Goal: Task Accomplishment & Management: Complete application form

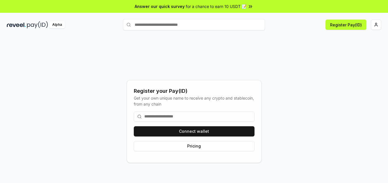
click at [200, 115] on input at bounding box center [194, 117] width 121 height 10
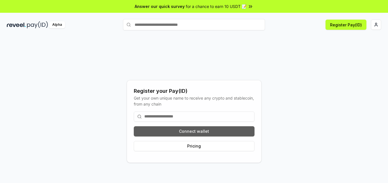
click at [204, 132] on button "Connect wallet" at bounding box center [194, 131] width 121 height 10
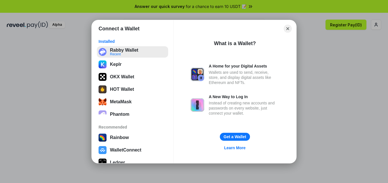
click at [145, 50] on button "Rabby Wallet Recent" at bounding box center [132, 51] width 71 height 11
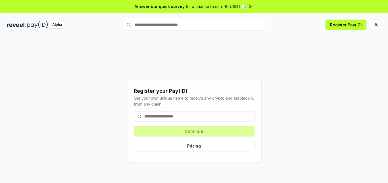
scroll to position [16, 0]
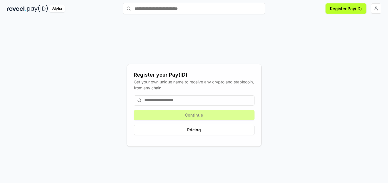
click at [211, 101] on input at bounding box center [194, 100] width 121 height 10
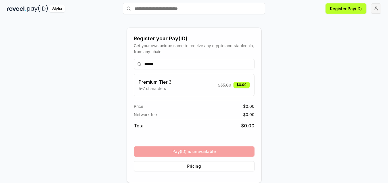
type input "******"
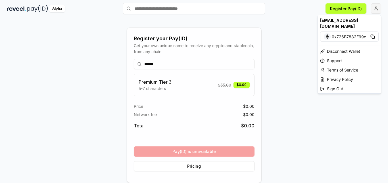
click at [378, 10] on html "Answer our quick survey for a chance to earn 10 USDT 📝 Alpha Register Pay(ID) R…" at bounding box center [194, 91] width 388 height 183
click at [164, 62] on html "Answer our quick survey for a chance to earn 10 USDT 📝 Alpha Register Pay(ID) R…" at bounding box center [194, 91] width 388 height 183
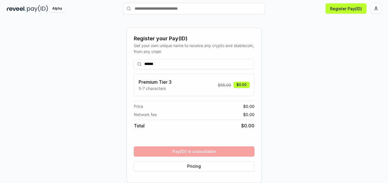
click at [164, 62] on input "******" at bounding box center [194, 64] width 121 height 10
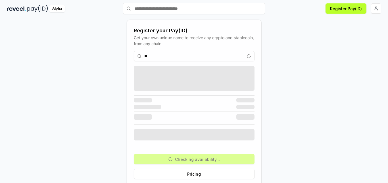
type input "*"
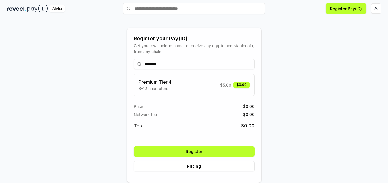
type input "********"
click at [204, 153] on button "Register" at bounding box center [194, 152] width 121 height 10
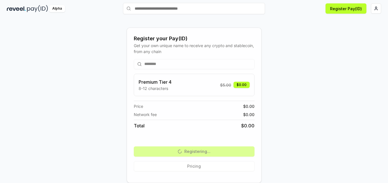
click at [206, 167] on div "******** Premium Tier 4 8-12 characters $ 5.00 $0.00 Price $ 0.00 Network fee $…" at bounding box center [194, 116] width 121 height 122
click at [374, 8] on html "Answer our quick survey for a chance to earn 10 USDT 📝 Alpha Register Pay(ID) R…" at bounding box center [194, 91] width 388 height 183
click at [286, 71] on html "Answer our quick survey for a chance to earn 10 USDT 📝 Alpha Register Pay(ID) R…" at bounding box center [194, 91] width 388 height 183
click at [55, 9] on div "Alpha" at bounding box center [57, 8] width 16 height 7
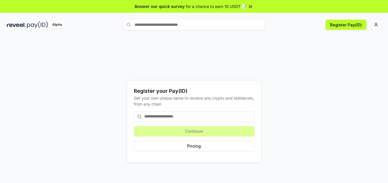
click at [158, 117] on input at bounding box center [194, 117] width 121 height 10
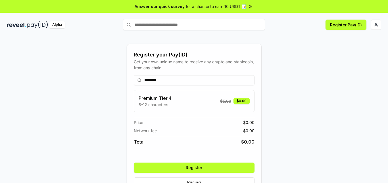
type input "********"
click at [202, 168] on button "Register" at bounding box center [194, 168] width 121 height 10
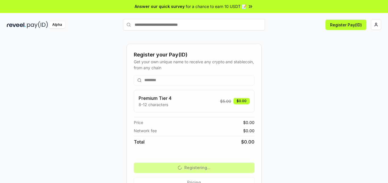
scroll to position [16, 0]
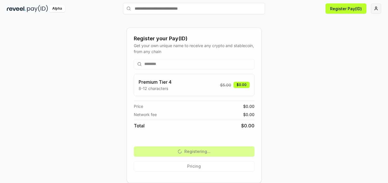
click at [378, 13] on html "Answer our quick survey for a chance to earn 10 USDT 📝 Alpha Register Pay(ID) R…" at bounding box center [194, 91] width 388 height 183
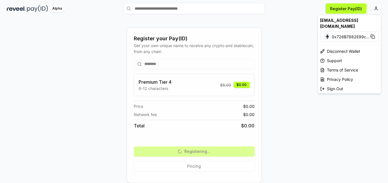
click at [377, 12] on html "Answer our quick survey for a chance to earn 10 USDT 📝 Alpha Register Pay(ID) R…" at bounding box center [194, 91] width 388 height 183
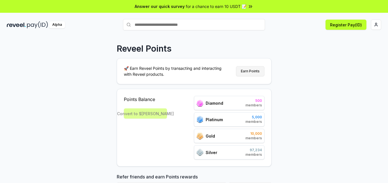
click at [247, 73] on button "Earn Points" at bounding box center [250, 71] width 28 height 10
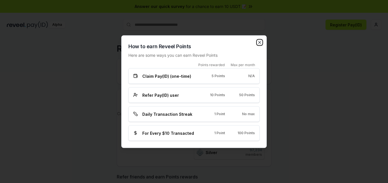
click at [257, 43] on icon "button" at bounding box center [259, 42] width 5 height 5
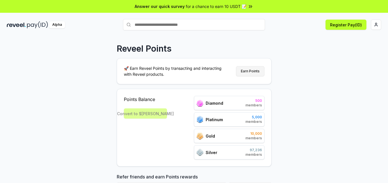
click at [247, 73] on button "Earn Points" at bounding box center [250, 71] width 28 height 10
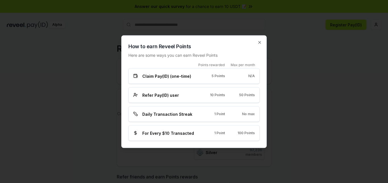
click at [163, 111] on span "Daily Transaction Streak" at bounding box center [167, 114] width 50 height 6
click at [163, 115] on span "Daily Transaction Streak" at bounding box center [167, 114] width 50 height 6
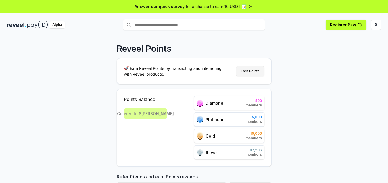
click at [240, 72] on button "Earn Points" at bounding box center [250, 71] width 28 height 10
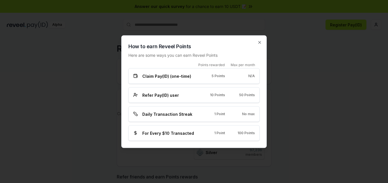
click at [301, 136] on div at bounding box center [194, 91] width 388 height 183
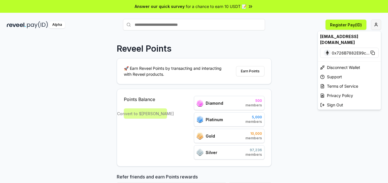
click at [377, 24] on html "Answer our quick survey for a chance to earn 10 USDT 📝 Alpha Register Pay(ID) R…" at bounding box center [194, 91] width 388 height 183
click at [293, 112] on html "Answer our quick survey for a chance to earn 10 USDT 📝 Alpha Register Pay(ID) R…" at bounding box center [194, 91] width 388 height 183
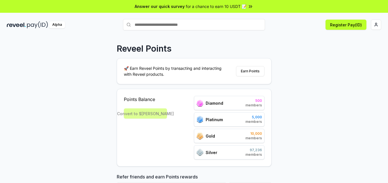
click at [232, 7] on span "for a chance to earn 10 USDT 📝" at bounding box center [216, 6] width 61 height 6
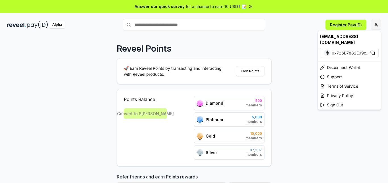
click at [376, 21] on html "Answer our quick survey for a chance to earn 10 USDT 📝 Alpha Register Pay(ID) R…" at bounding box center [194, 91] width 388 height 183
click at [249, 47] on html "Answer our quick survey for a chance to earn 10 USDT 📝 Alpha Register Pay(ID) R…" at bounding box center [194, 91] width 388 height 183
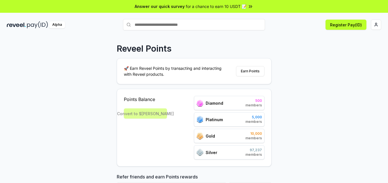
click at [154, 113] on div "Convert to $[PERSON_NAME]" at bounding box center [145, 114] width 43 height 10
click at [246, 71] on button "Earn Points" at bounding box center [250, 71] width 28 height 10
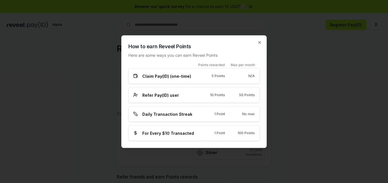
click at [250, 134] on span "100 Points" at bounding box center [246, 133] width 17 height 5
click at [259, 42] on icon "button" at bounding box center [260, 42] width 2 height 2
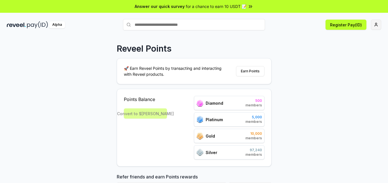
click at [377, 27] on html "Answer our quick survey for a chance to earn 10 USDT 📝 Alpha Register Pay(ID) R…" at bounding box center [194, 91] width 388 height 183
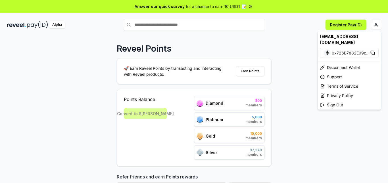
click at [335, 50] on span "0x726B7882E99c ..." at bounding box center [351, 53] width 38 height 6
click at [338, 35] on div "[EMAIL_ADDRESS][DOMAIN_NAME]" at bounding box center [349, 39] width 63 height 16
click at [274, 39] on html "Answer our quick survey for a chance to earn 10 USDT 📝 Alpha Register Pay(ID) R…" at bounding box center [194, 91] width 388 height 183
